Goal: Information Seeking & Learning: Learn about a topic

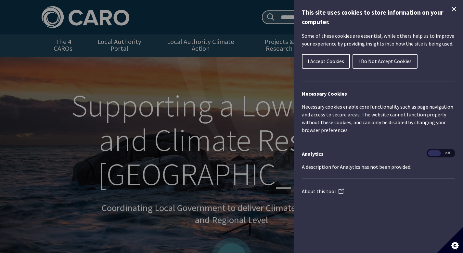
click at [453, 7] on icon "Close Cookie Control" at bounding box center [454, 9] width 8 height 8
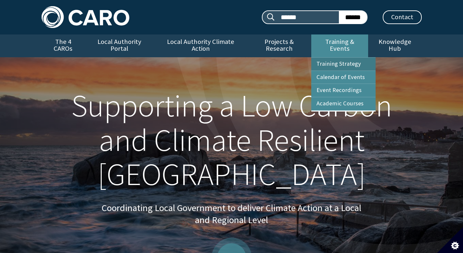
click at [351, 57] on link "Training Strategy" at bounding box center [343, 63] width 64 height 13
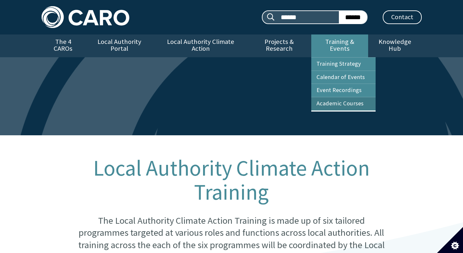
click at [343, 97] on link "Academic Courses" at bounding box center [343, 103] width 64 height 13
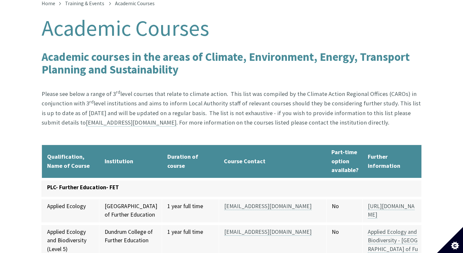
scroll to position [145, 0]
